Goal: Use online tool/utility: Utilize a website feature to perform a specific function

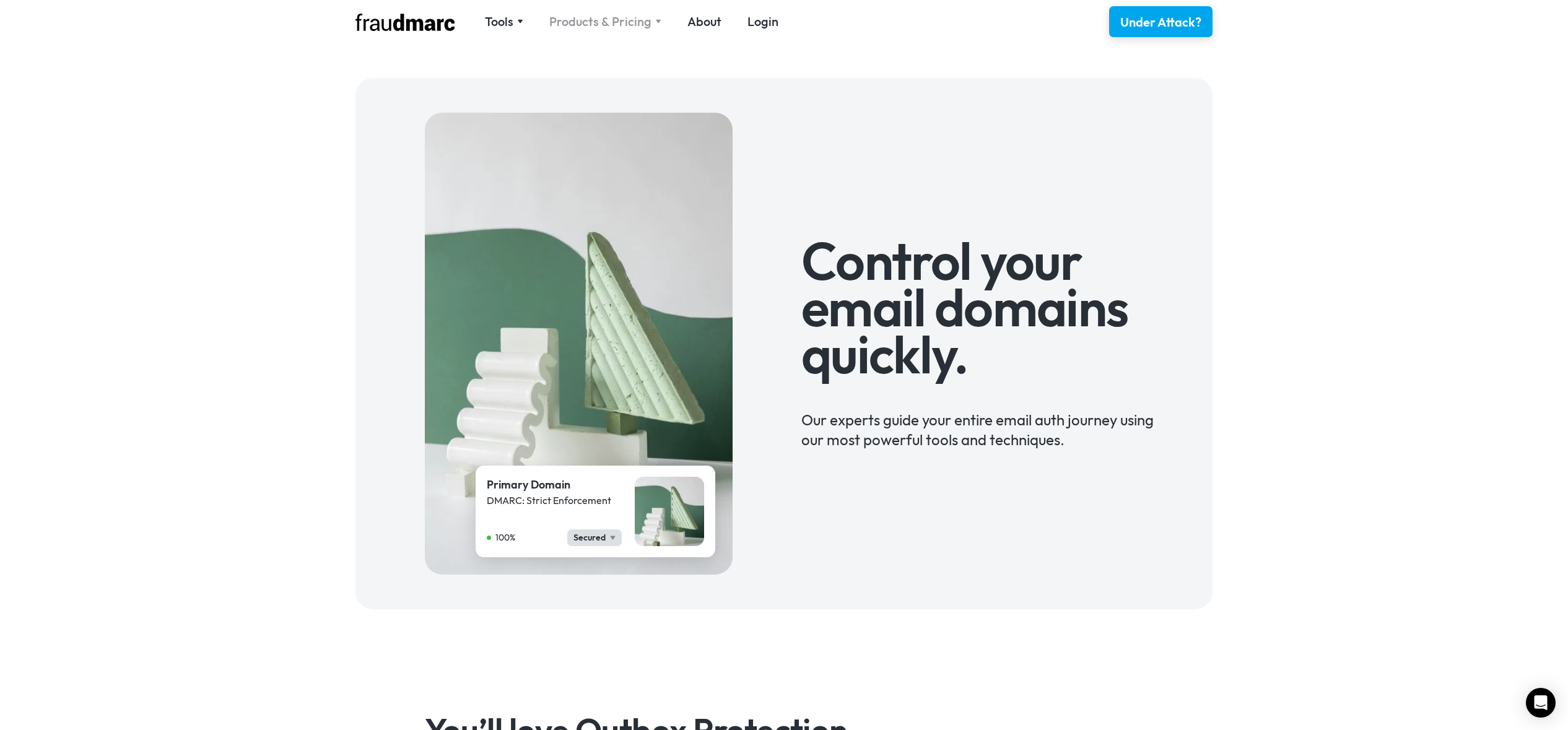
drag, startPoint x: 638, startPoint y: 34, endPoint x: 623, endPoint y: 16, distance: 23.4
click at [636, 33] on div "Tools SPF Record Check Inspect any domain's SPF record and learn how to fix it …" at bounding box center [784, 21] width 892 height 43
click at [621, 14] on div "Products & Pricing" at bounding box center [600, 21] width 102 height 17
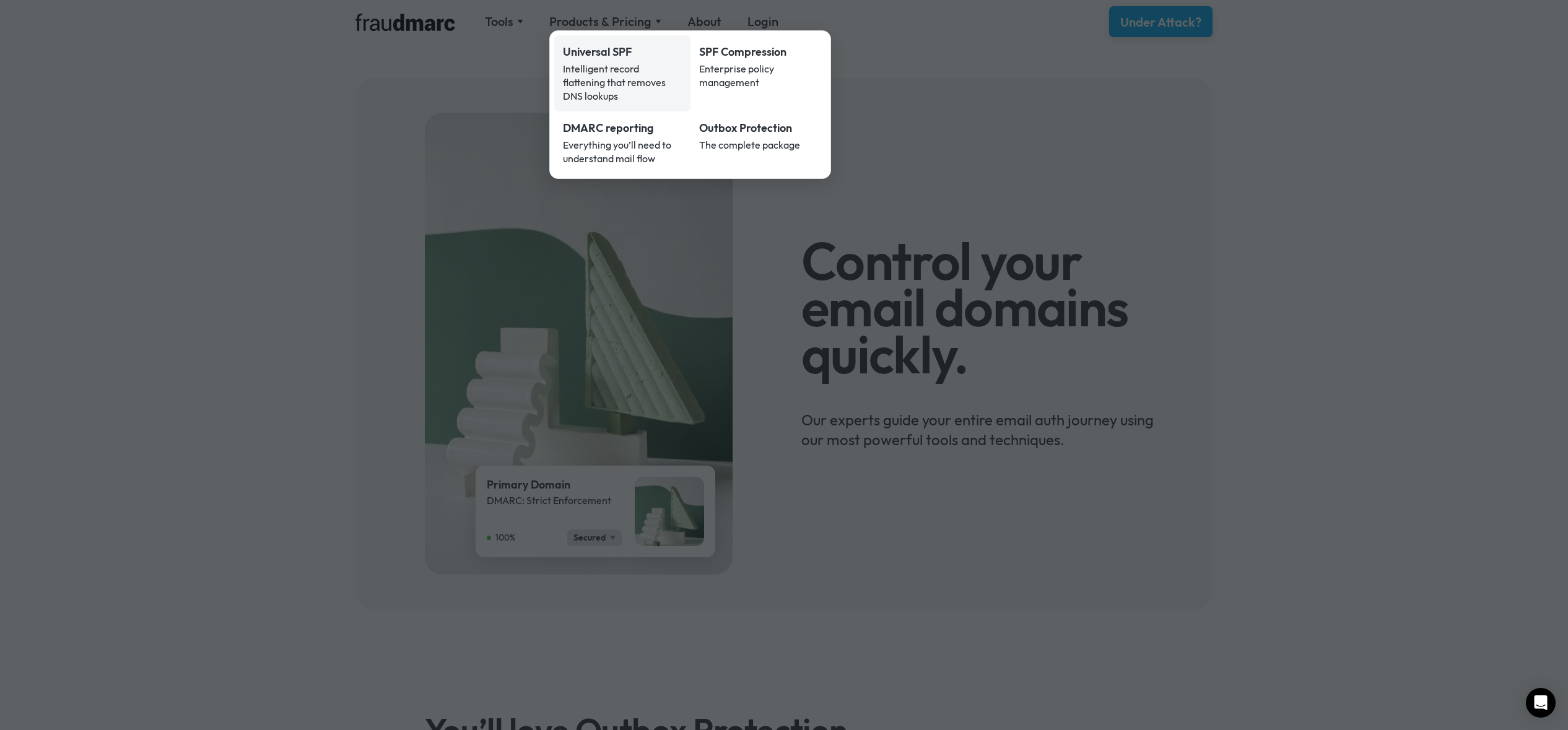
click at [611, 70] on div "Intelligent record flattening that removes DNS lookups" at bounding box center [623, 82] width 119 height 41
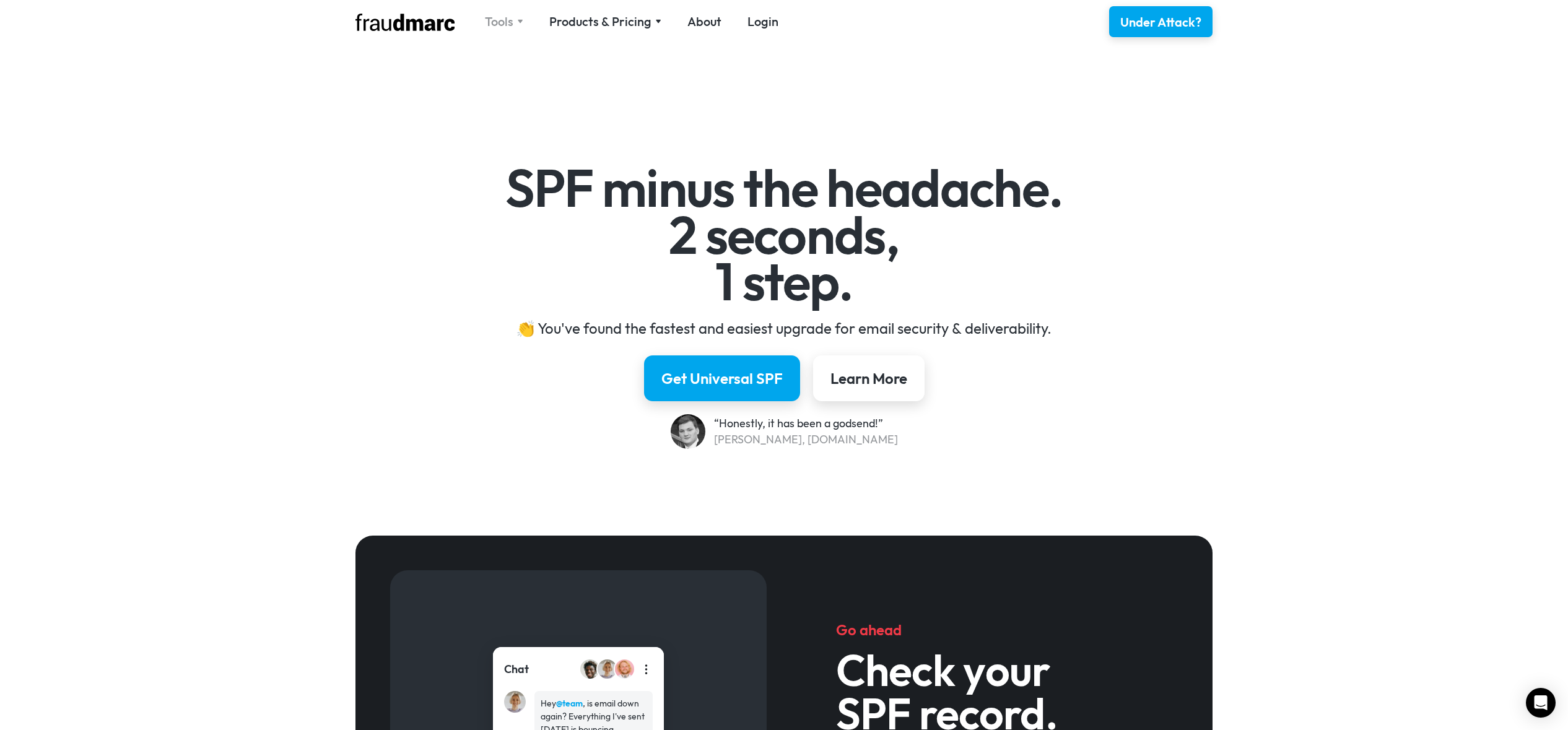
click at [498, 24] on div "Tools" at bounding box center [500, 21] width 29 height 17
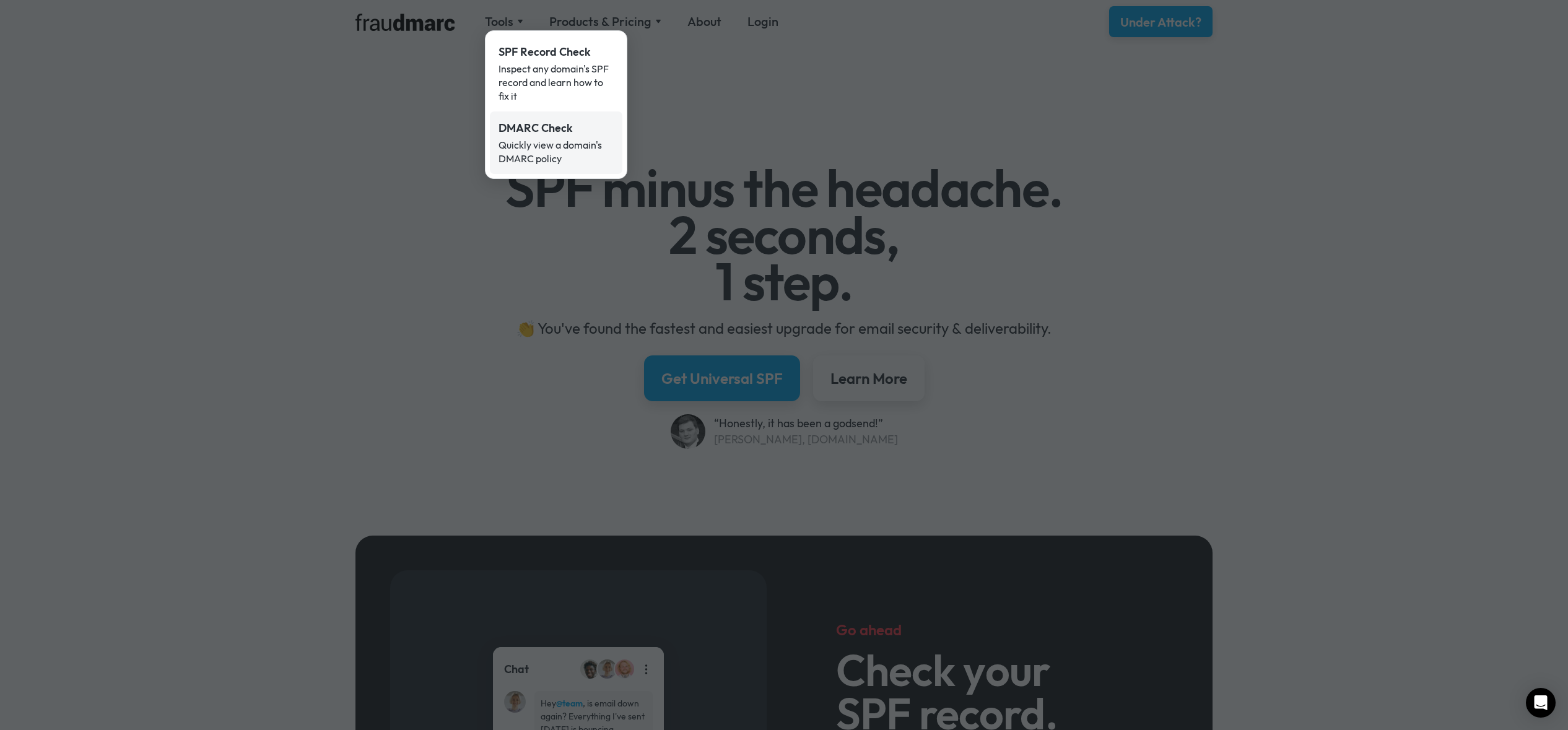
click at [549, 140] on div "Quickly view a domain's DMARC policy" at bounding box center [556, 152] width 115 height 27
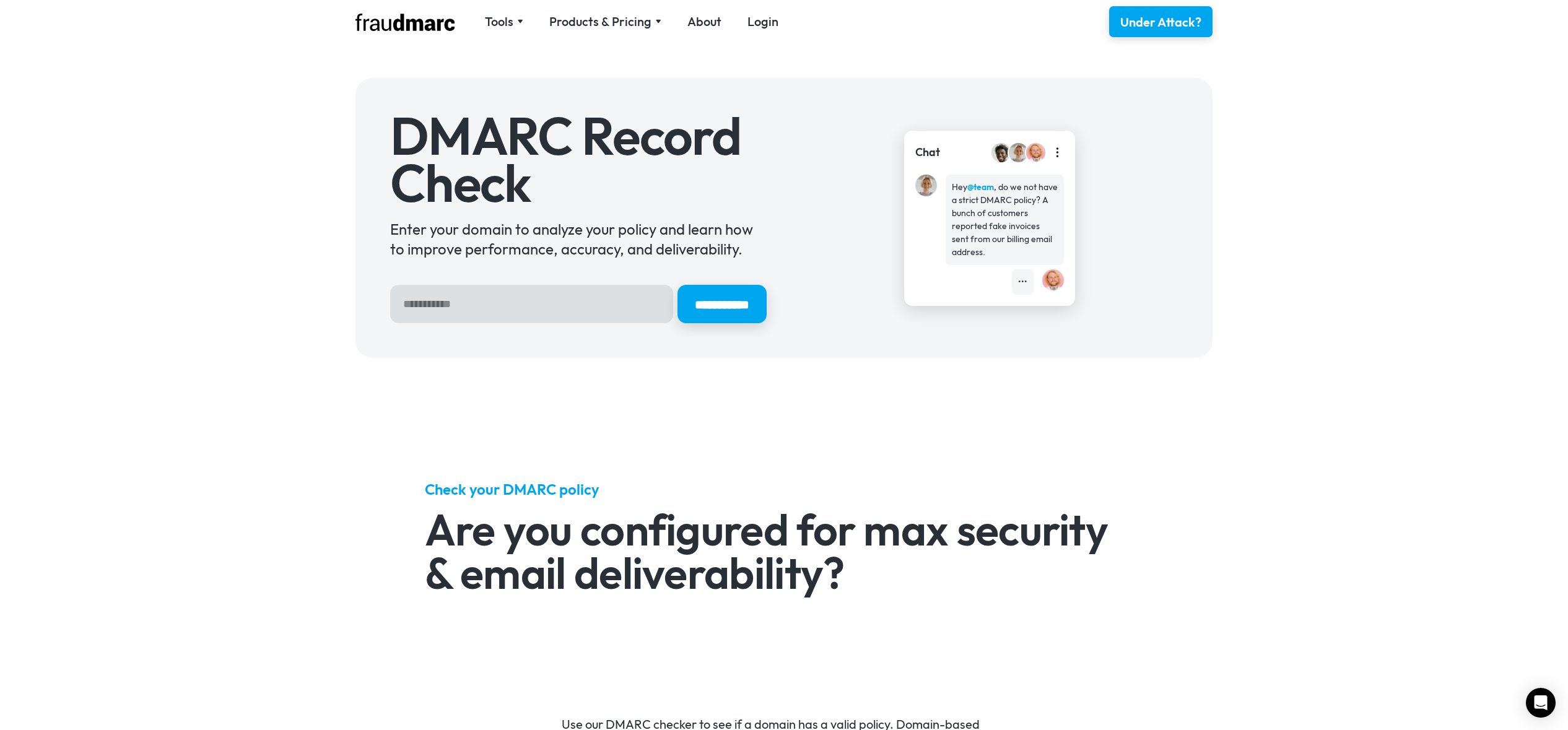
click at [590, 307] on input "Hero Sign Up Form" at bounding box center [532, 304] width 283 height 38
type input "**********"
click at [678, 285] on input "**********" at bounding box center [722, 304] width 89 height 38
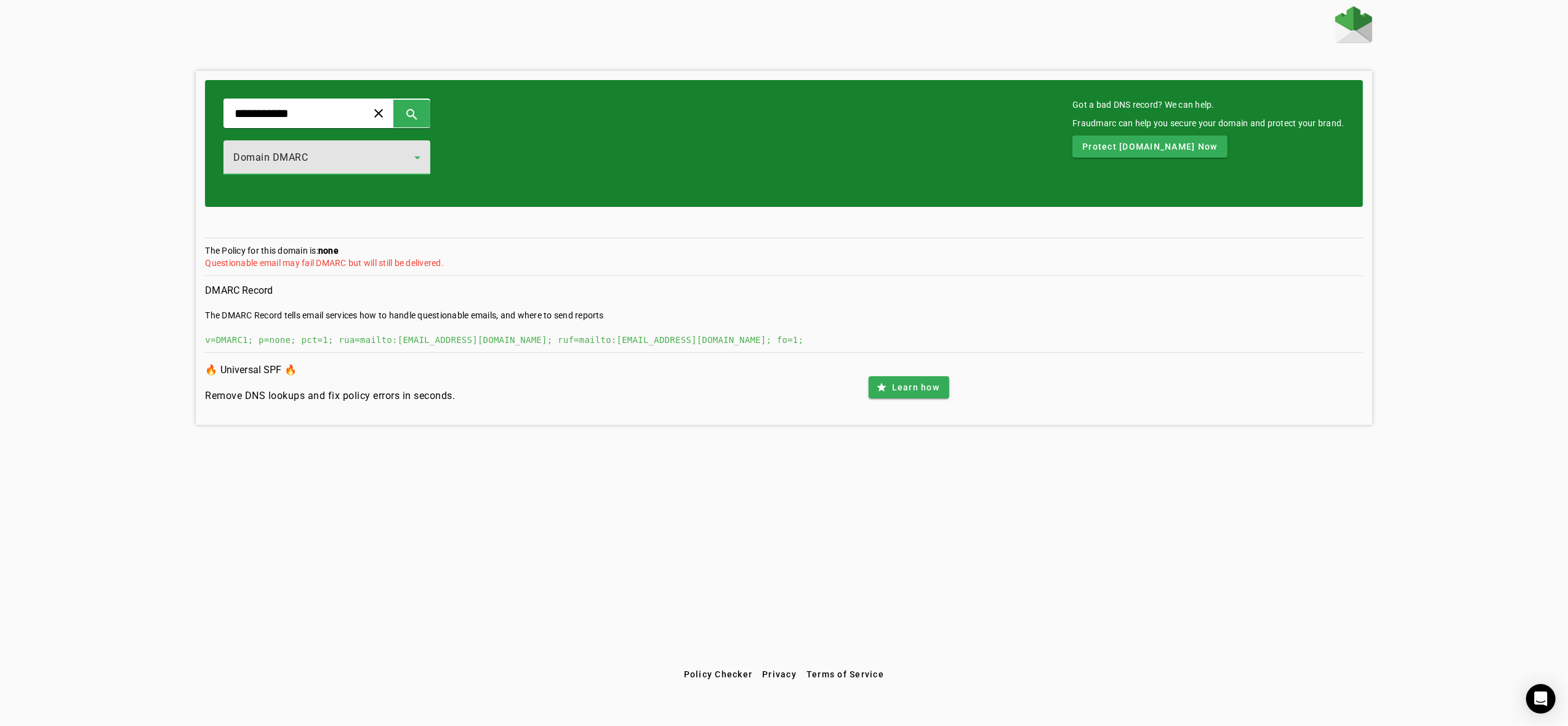
click at [414, 161] on div "Domain DMARC" at bounding box center [324, 158] width 181 height 15
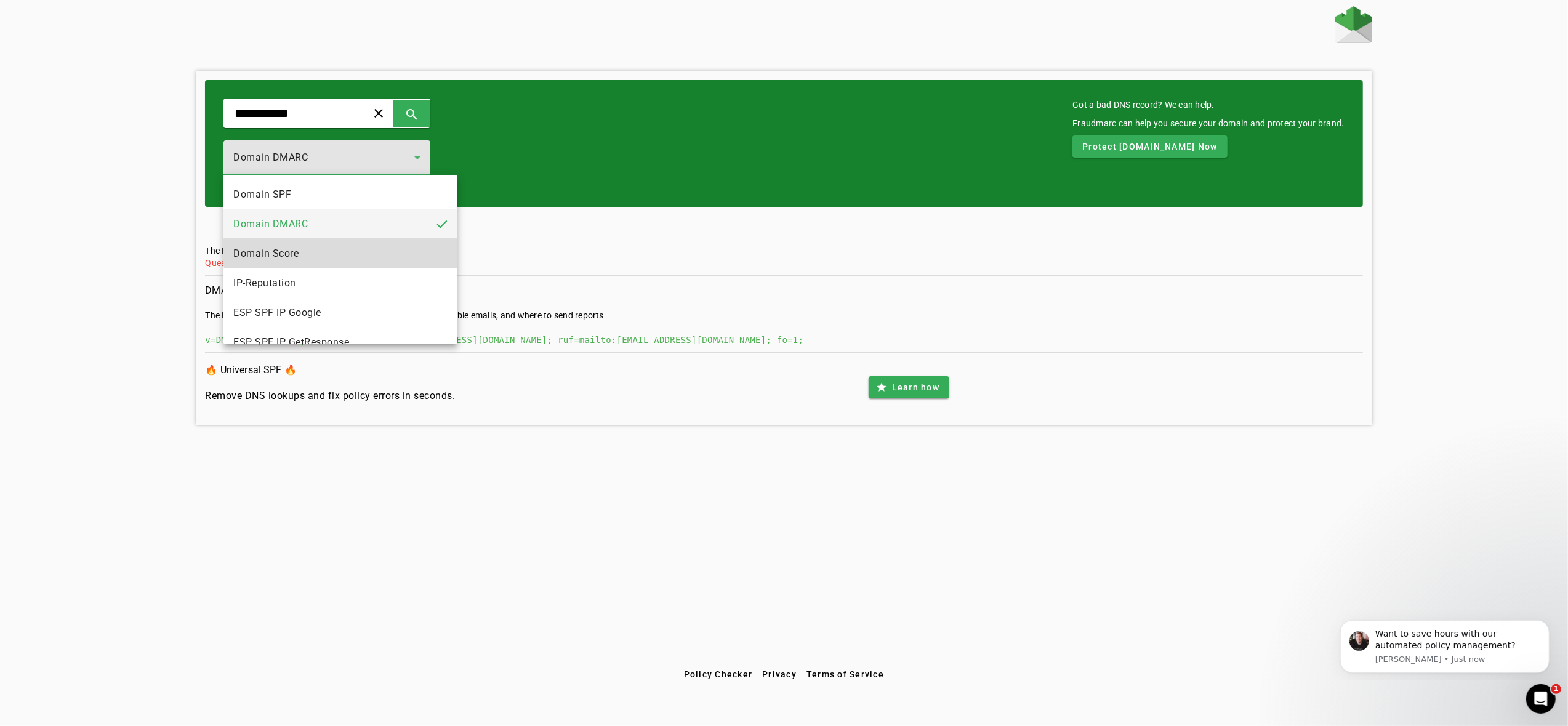
click at [376, 250] on mat-option "Domain Score" at bounding box center [339, 253] width 233 height 29
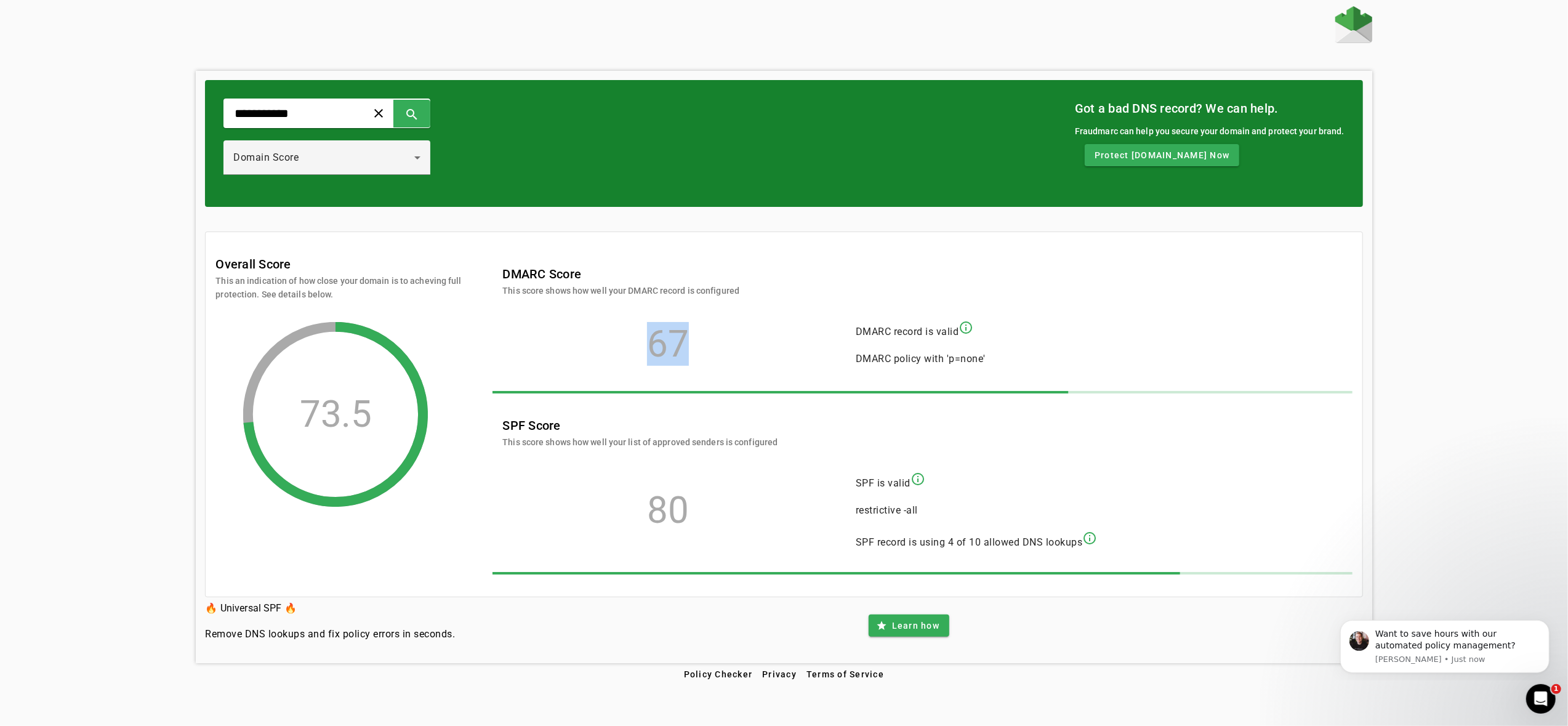
drag, startPoint x: 633, startPoint y: 339, endPoint x: 711, endPoint y: 348, distance: 78.5
click at [711, 348] on div "67" at bounding box center [667, 344] width 331 height 12
click at [710, 348] on div "67" at bounding box center [667, 344] width 331 height 12
drag, startPoint x: 695, startPoint y: 516, endPoint x: 643, endPoint y: 515, distance: 52.0
click at [643, 515] on div "80" at bounding box center [667, 510] width 331 height 12
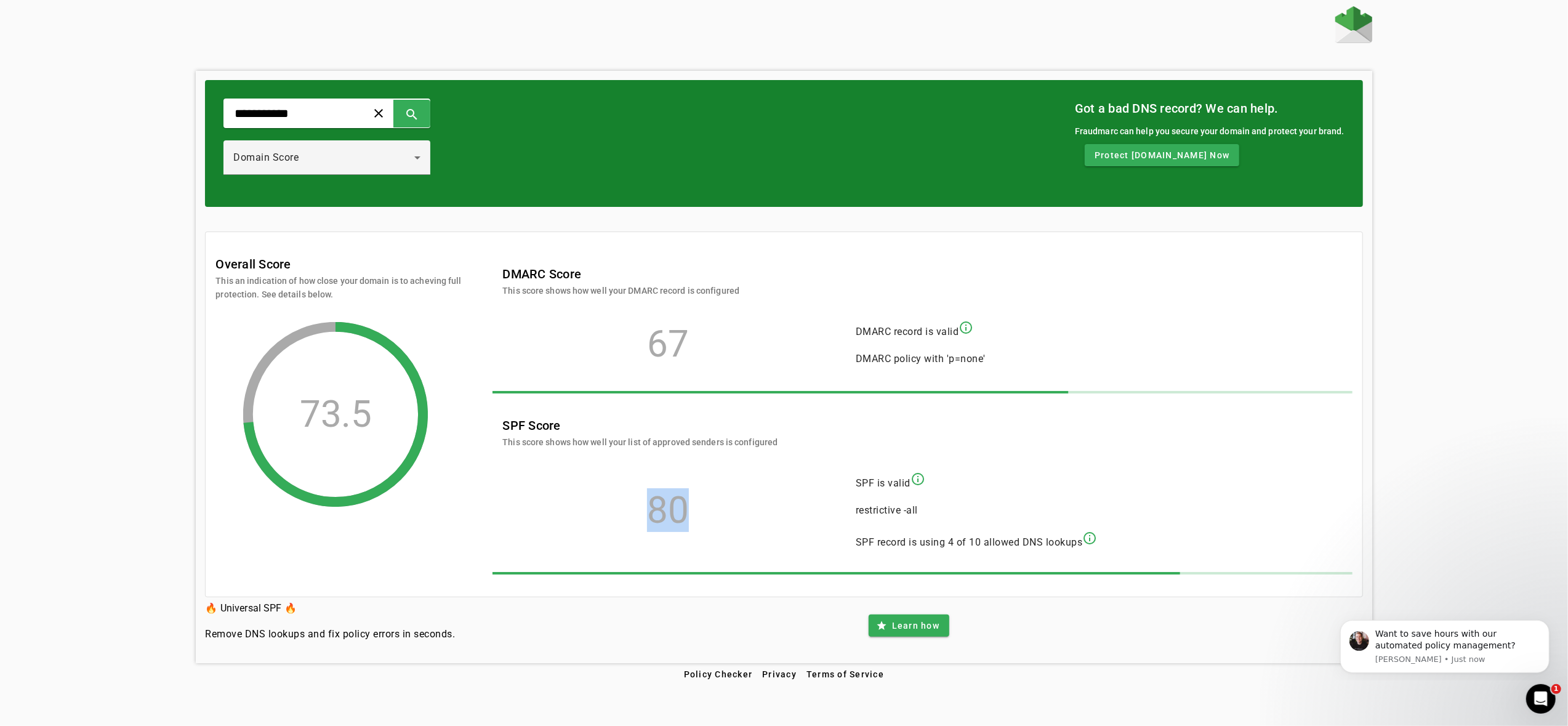
click at [643, 515] on div "80" at bounding box center [667, 510] width 331 height 12
drag, startPoint x: 644, startPoint y: 515, endPoint x: 743, endPoint y: 517, distance: 99.0
click at [743, 517] on div "80 SPF is valid info_outline restrictive -all SPF record is using 4 of 10 allow…" at bounding box center [916, 510] width 827 height 99
click at [743, 518] on div "80 SPF is valid info_outline restrictive -all SPF record is using 4 of 10 allow…" at bounding box center [916, 510] width 827 height 99
click at [763, 501] on div "80 SPF is valid info_outline restrictive -all SPF record is using 4 of 10 allow…" at bounding box center [916, 510] width 827 height 99
